Goal: Information Seeking & Learning: Learn about a topic

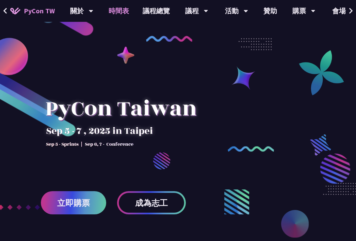
click at [110, 11] on link "時間表" at bounding box center [119, 11] width 34 height 22
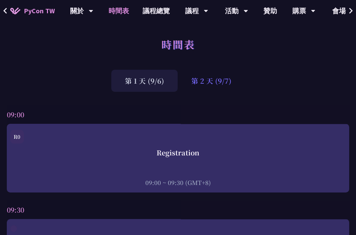
click at [207, 81] on div "第 2 天 (9/7)" at bounding box center [211, 81] width 67 height 22
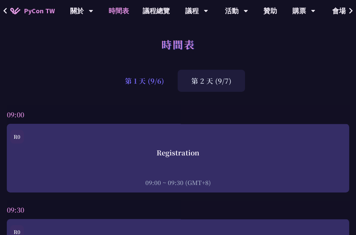
click at [157, 80] on div "第 1 天 (9/6)" at bounding box center [144, 81] width 66 height 22
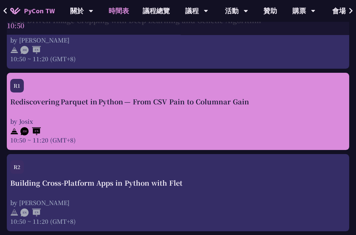
scroll to position [682, 0]
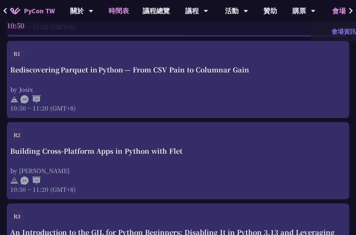
click at [341, 34] on link "會場資訊" at bounding box center [343, 32] width 65 height 16
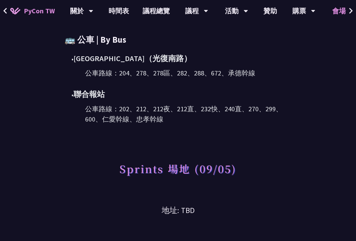
scroll to position [477, 0]
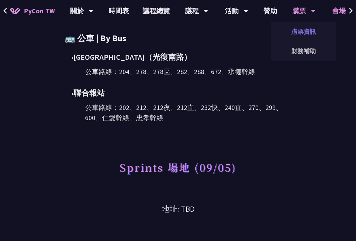
click at [302, 28] on link "購票資訊" at bounding box center [303, 32] width 65 height 16
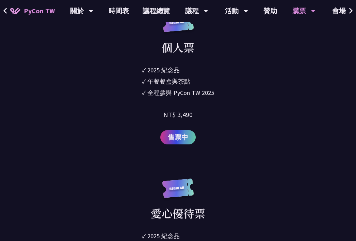
scroll to position [954, 0]
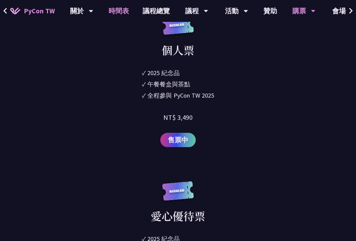
click at [116, 10] on link "時間表" at bounding box center [119, 11] width 34 height 22
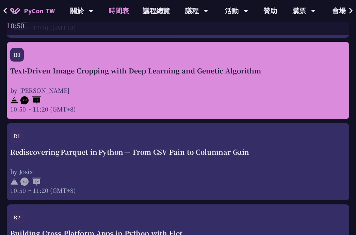
scroll to position [545, 0]
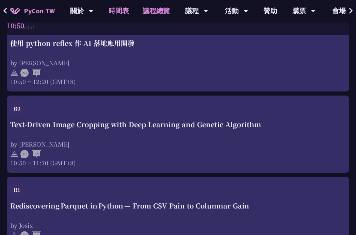
click at [153, 8] on link "議程總覽" at bounding box center [156, 11] width 41 height 22
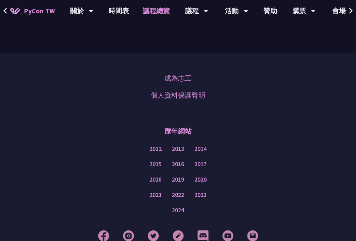
scroll to position [1225, 0]
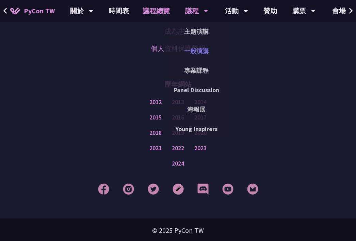
click at [199, 47] on link "一般演講" at bounding box center [196, 51] width 65 height 16
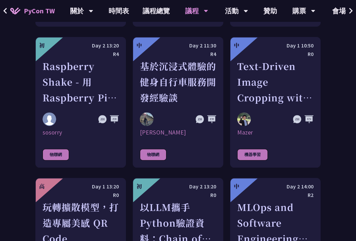
scroll to position [1499, 0]
